Goal: Task Accomplishment & Management: Complete application form

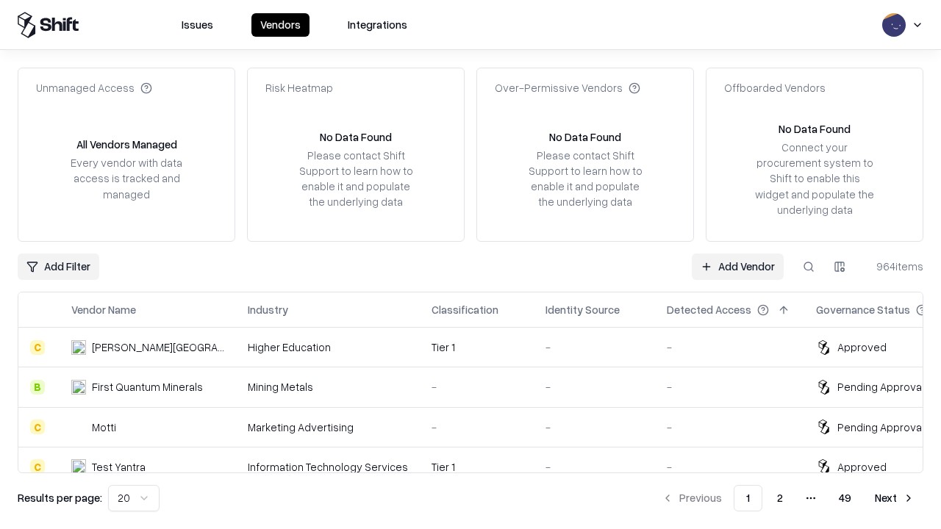
click at [737, 266] on link "Add Vendor" at bounding box center [738, 267] width 92 height 26
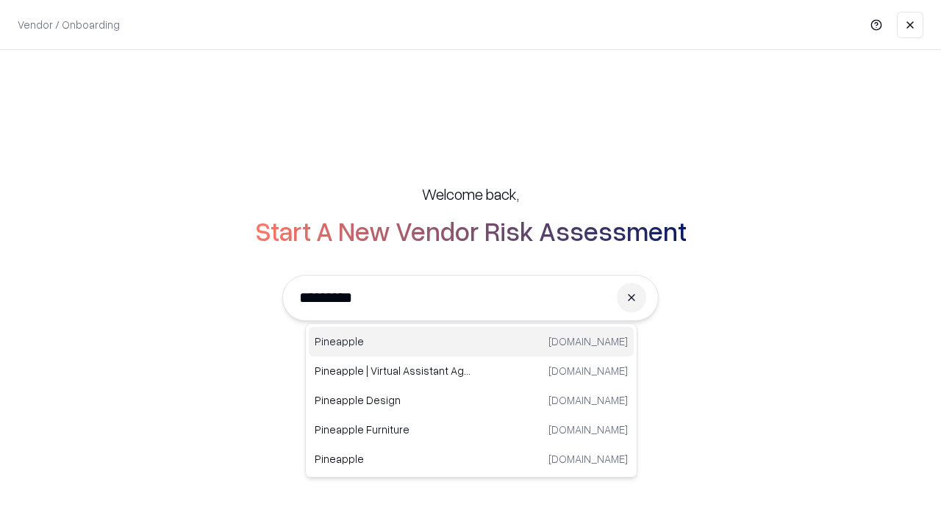
click at [471, 342] on div "Pineapple [DOMAIN_NAME]" at bounding box center [471, 341] width 325 height 29
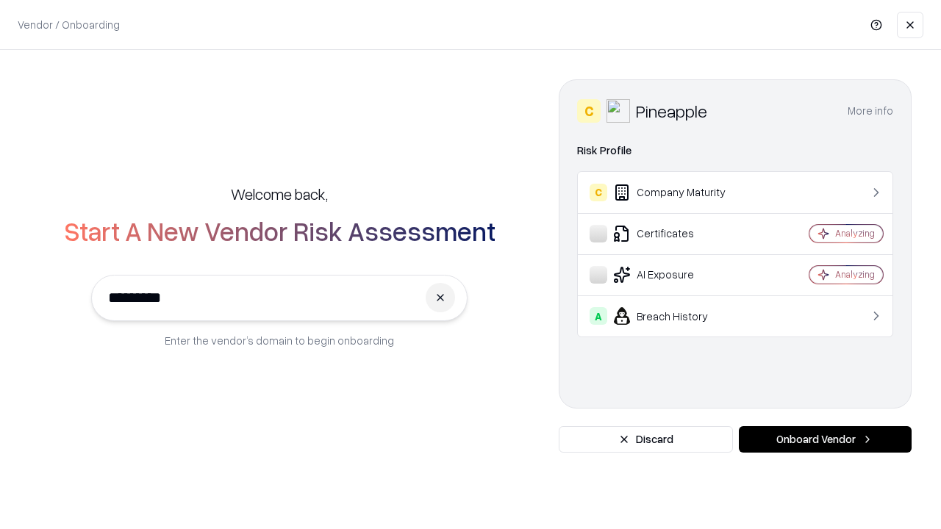
type input "*********"
click at [825, 440] on button "Onboard Vendor" at bounding box center [825, 439] width 173 height 26
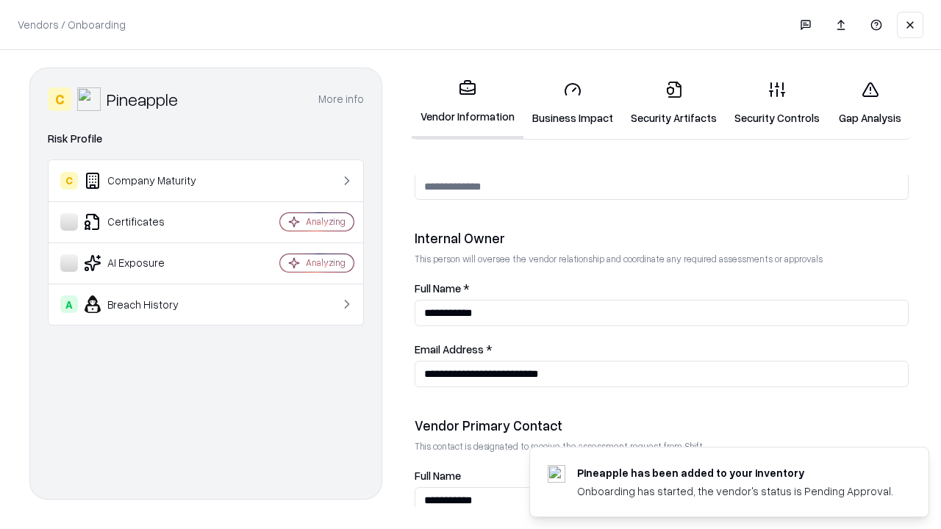
scroll to position [762, 0]
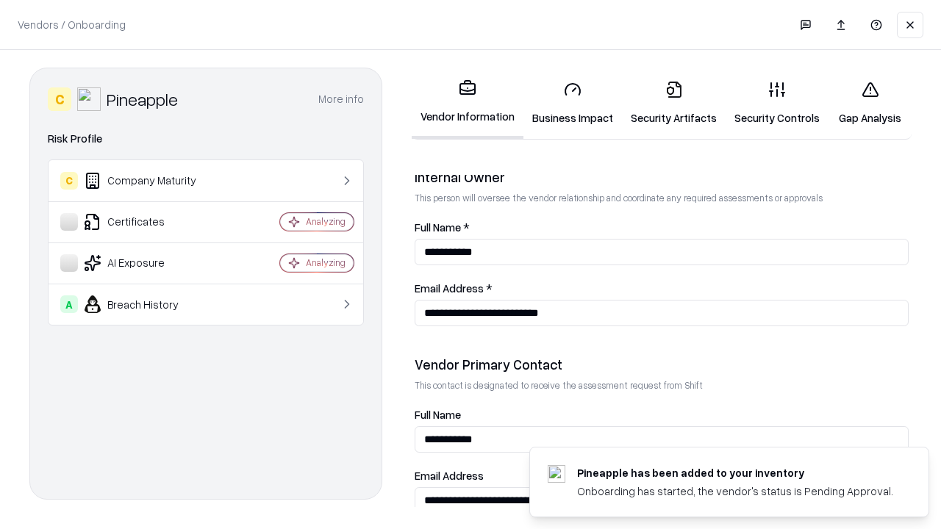
click at [573, 103] on link "Business Impact" at bounding box center [572, 103] width 99 height 68
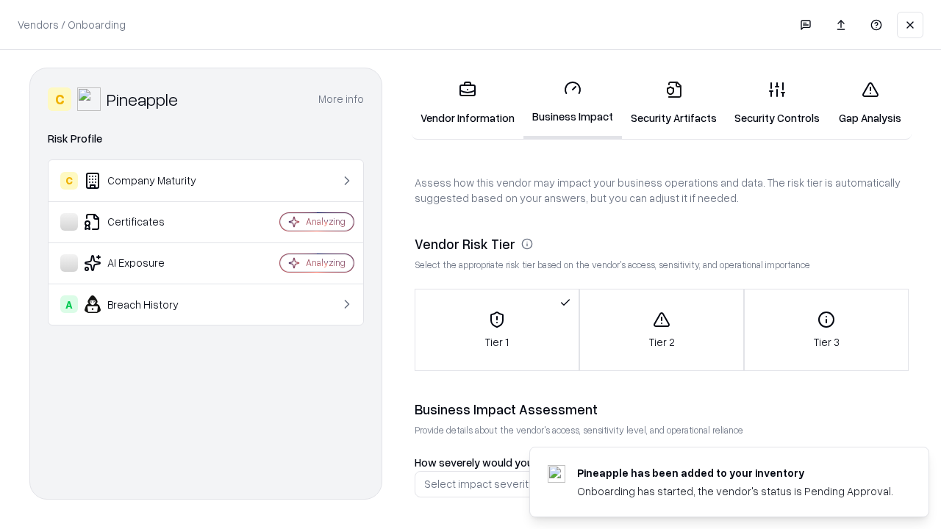
click at [673, 103] on link "Security Artifacts" at bounding box center [674, 103] width 104 height 68
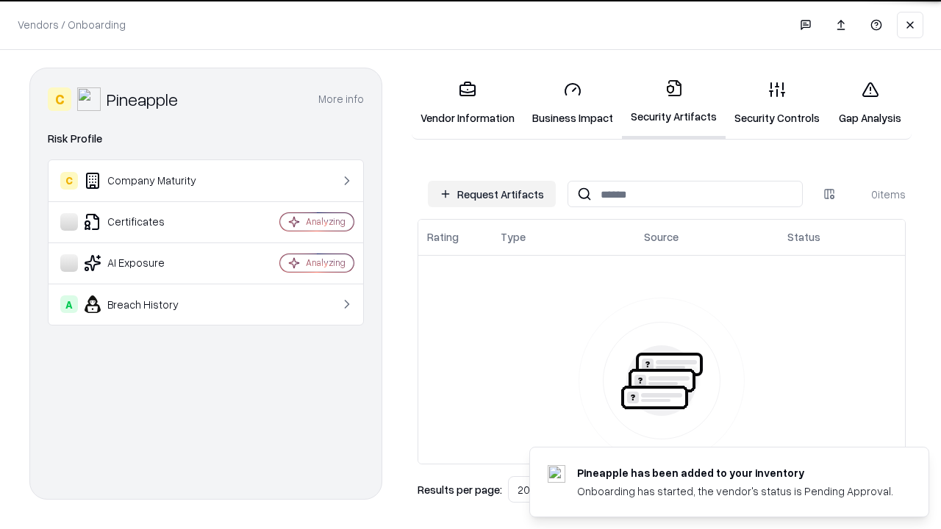
click at [492, 194] on button "Request Artifacts" at bounding box center [492, 194] width 128 height 26
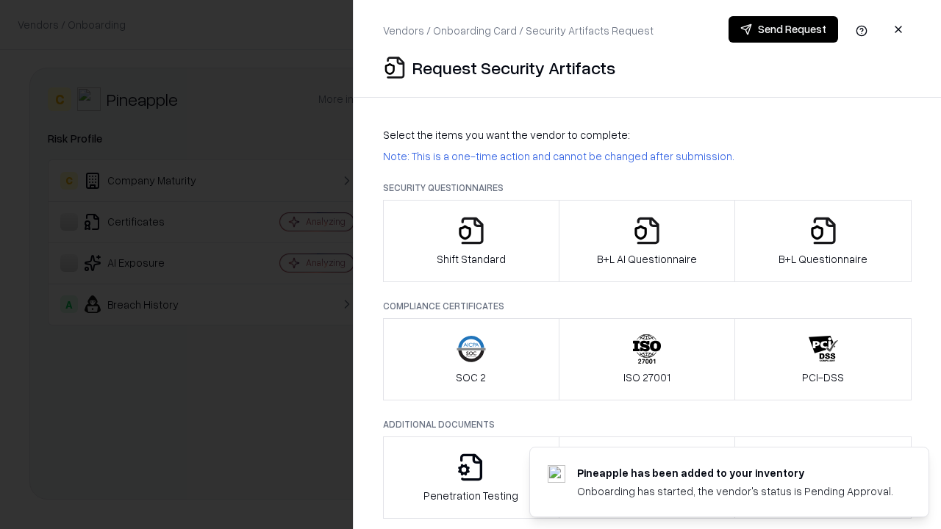
click at [470, 241] on icon "button" at bounding box center [471, 230] width 29 height 29
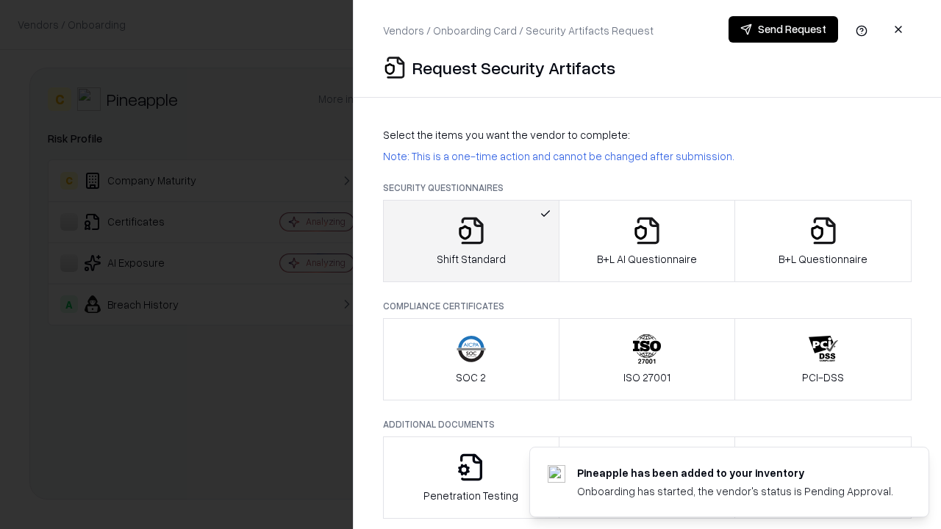
click at [783, 29] on button "Send Request" at bounding box center [784, 29] width 110 height 26
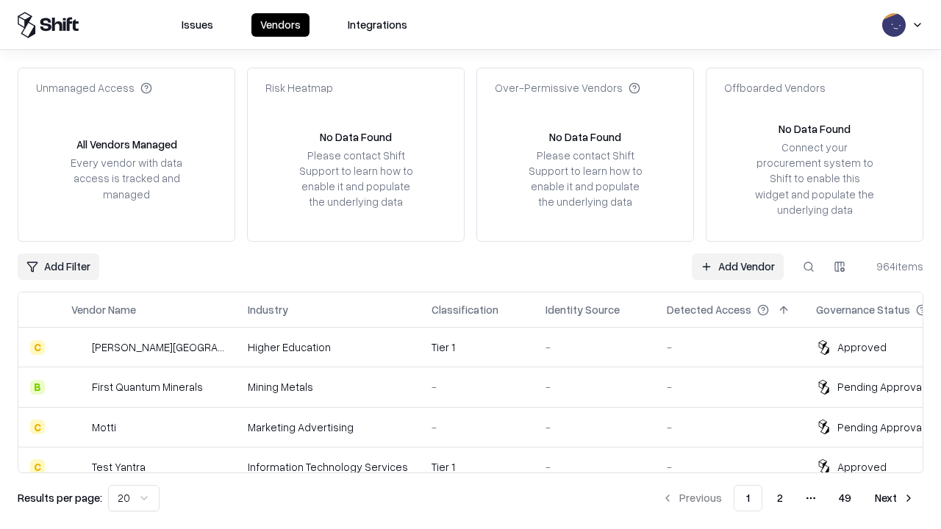
click at [809, 266] on button at bounding box center [808, 267] width 26 height 26
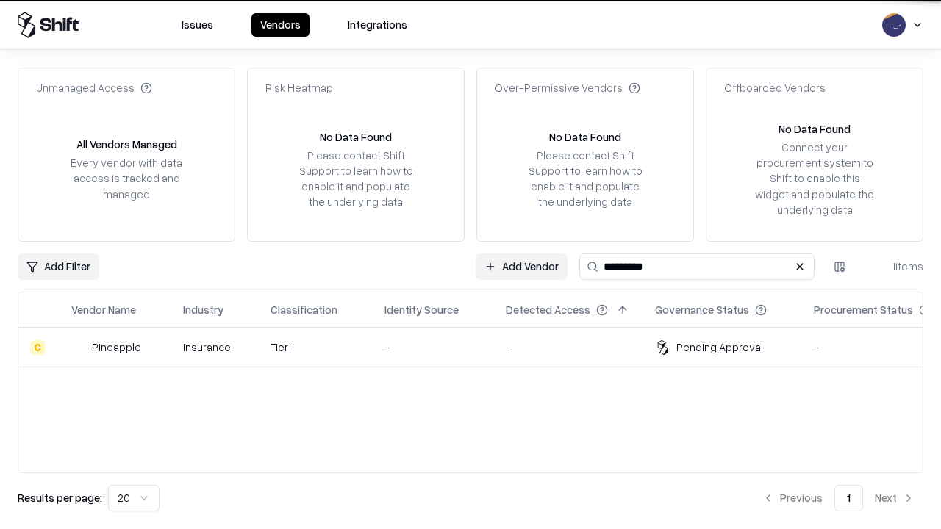
type input "*********"
click at [479, 347] on div "-" at bounding box center [433, 347] width 98 height 15
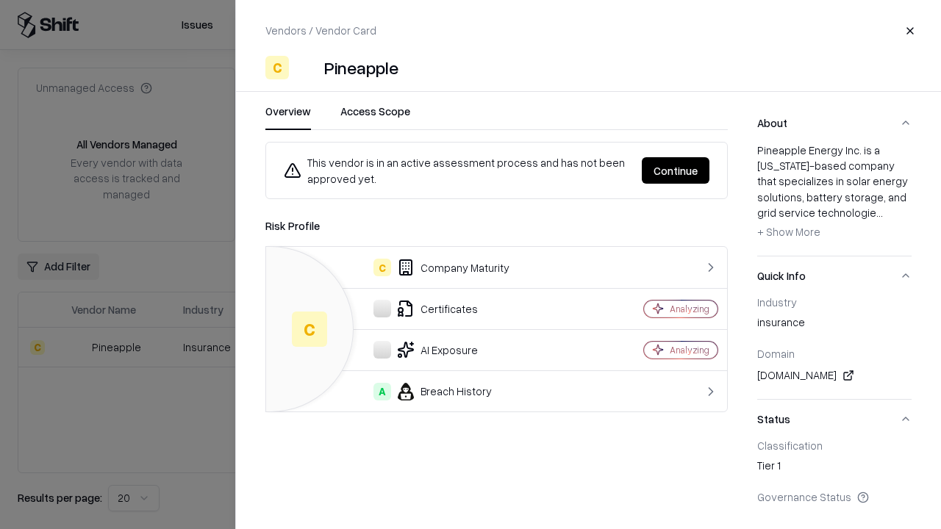
click at [676, 171] on button "Continue" at bounding box center [676, 170] width 68 height 26
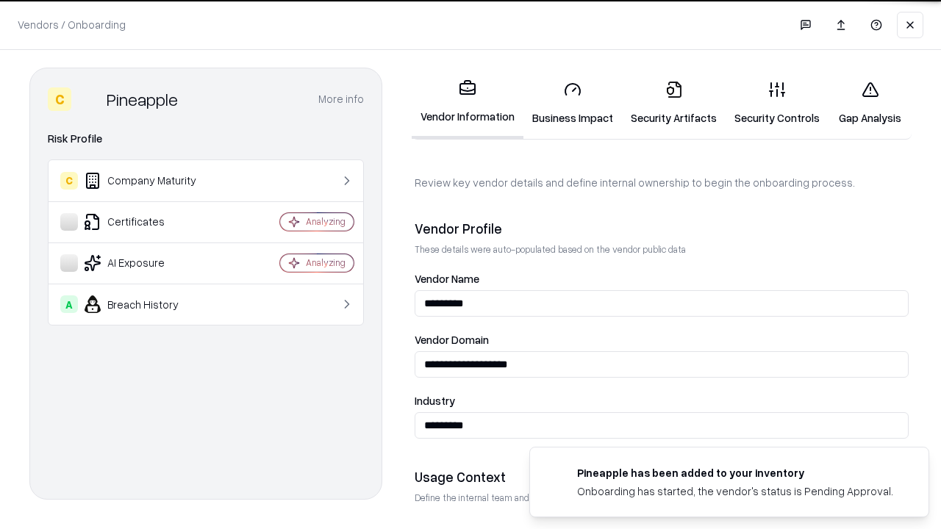
click at [673, 103] on link "Security Artifacts" at bounding box center [674, 103] width 104 height 68
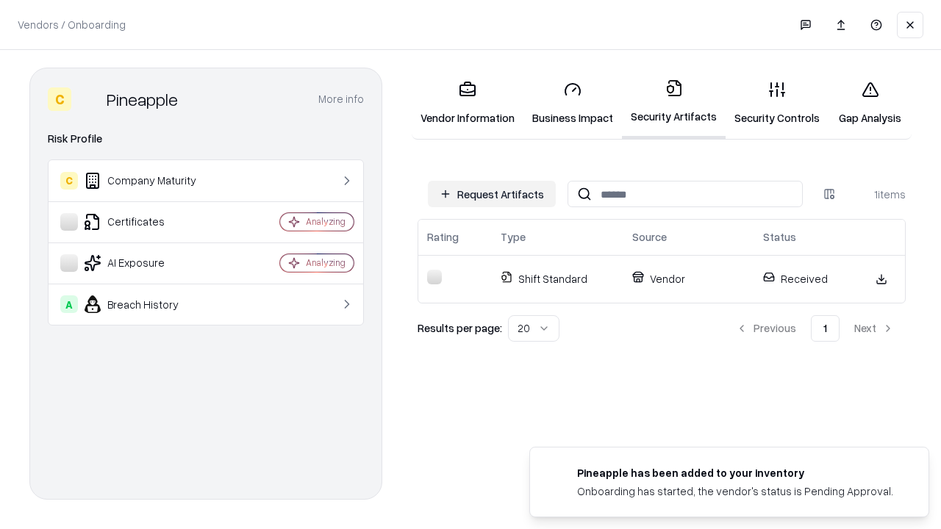
click at [870, 103] on link "Gap Analysis" at bounding box center [869, 103] width 83 height 68
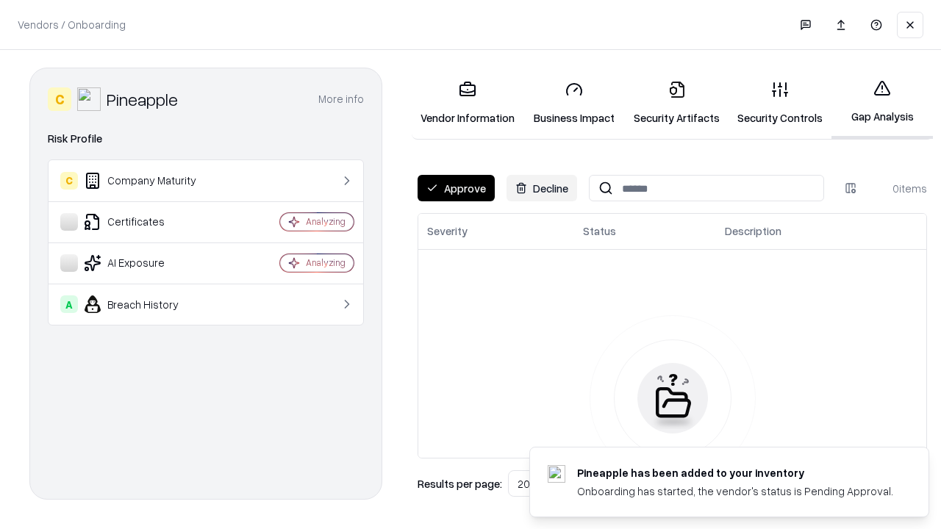
click at [456, 188] on button "Approve" at bounding box center [456, 188] width 77 height 26
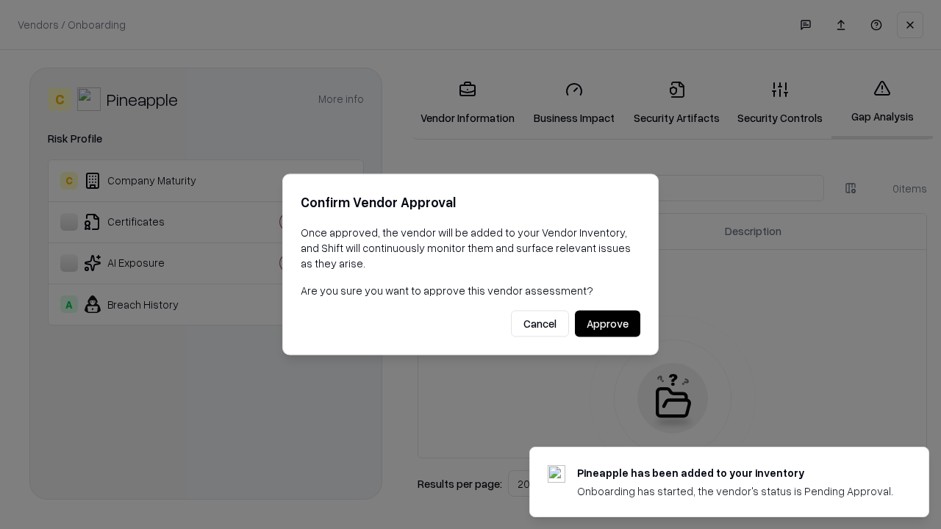
click at [607, 323] on button "Approve" at bounding box center [607, 324] width 65 height 26
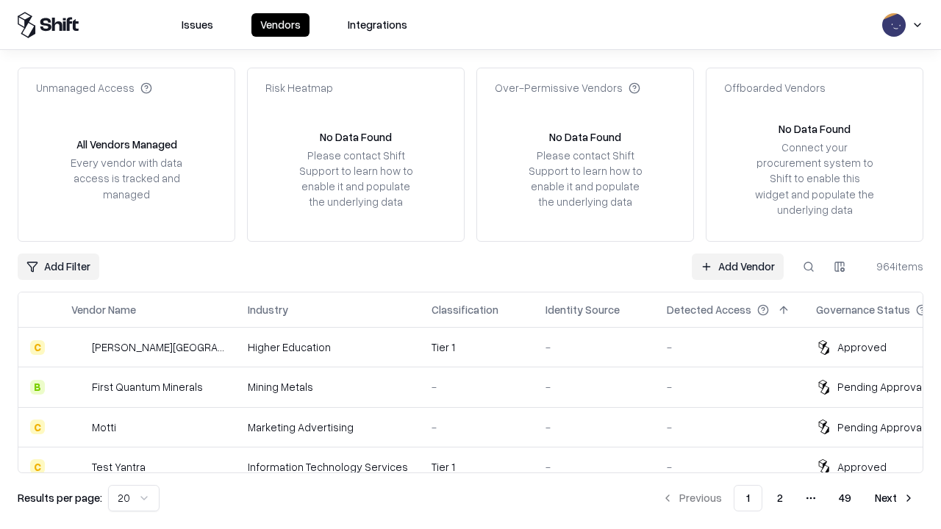
type input "*********"
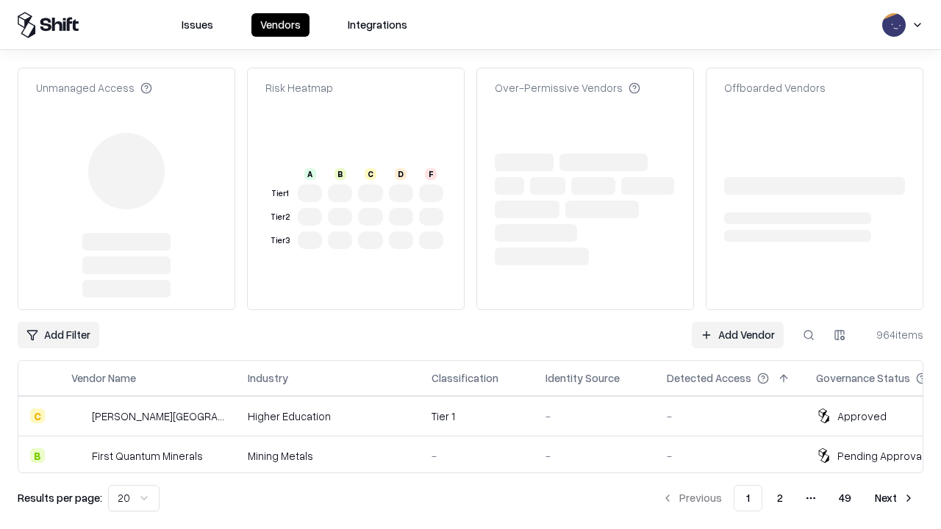
click at [737, 322] on link "Add Vendor" at bounding box center [738, 335] width 92 height 26
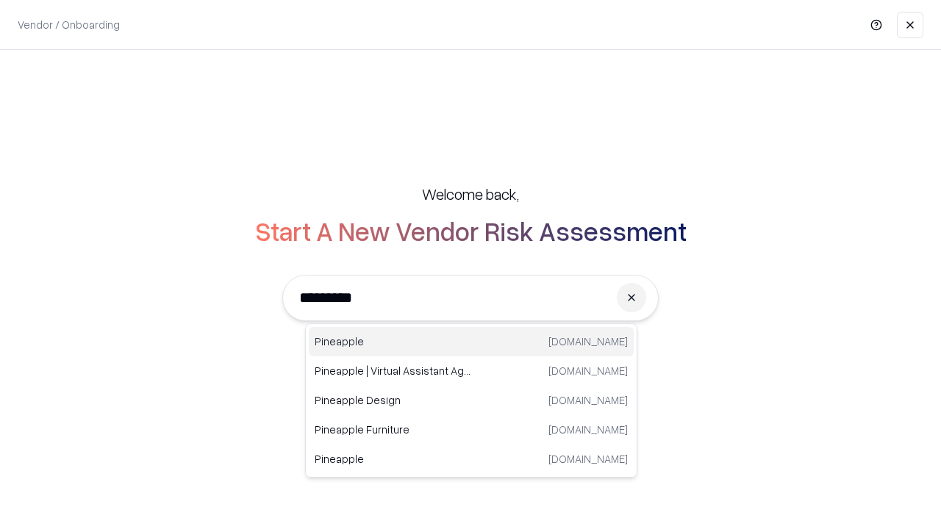
click at [471, 342] on div "Pineapple [DOMAIN_NAME]" at bounding box center [471, 341] width 325 height 29
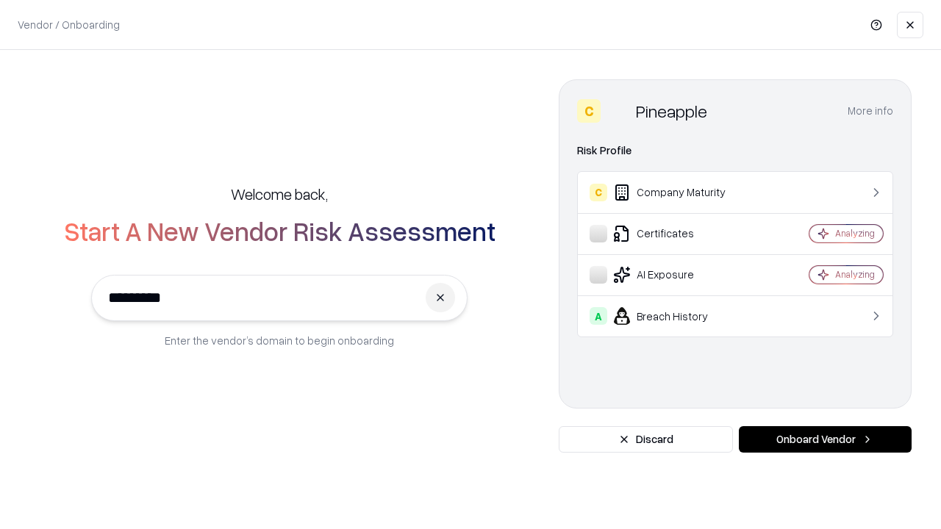
type input "*********"
click at [825, 440] on button "Onboard Vendor" at bounding box center [825, 439] width 173 height 26
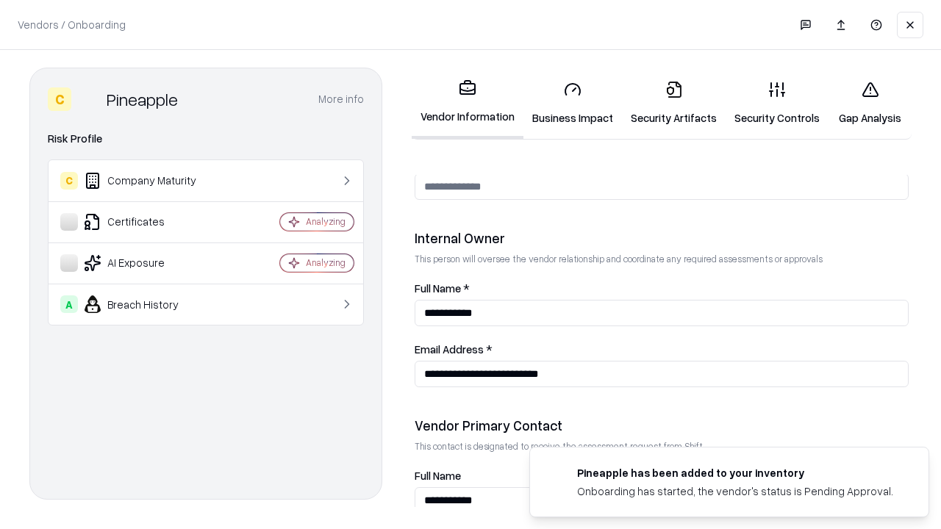
scroll to position [762, 0]
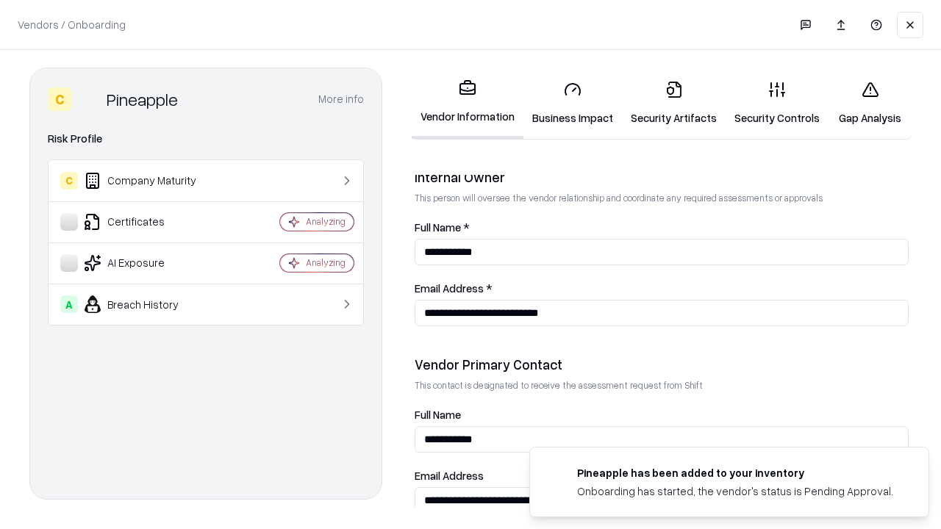
click at [870, 103] on link "Gap Analysis" at bounding box center [869, 103] width 83 height 68
